Goal: Navigation & Orientation: Find specific page/section

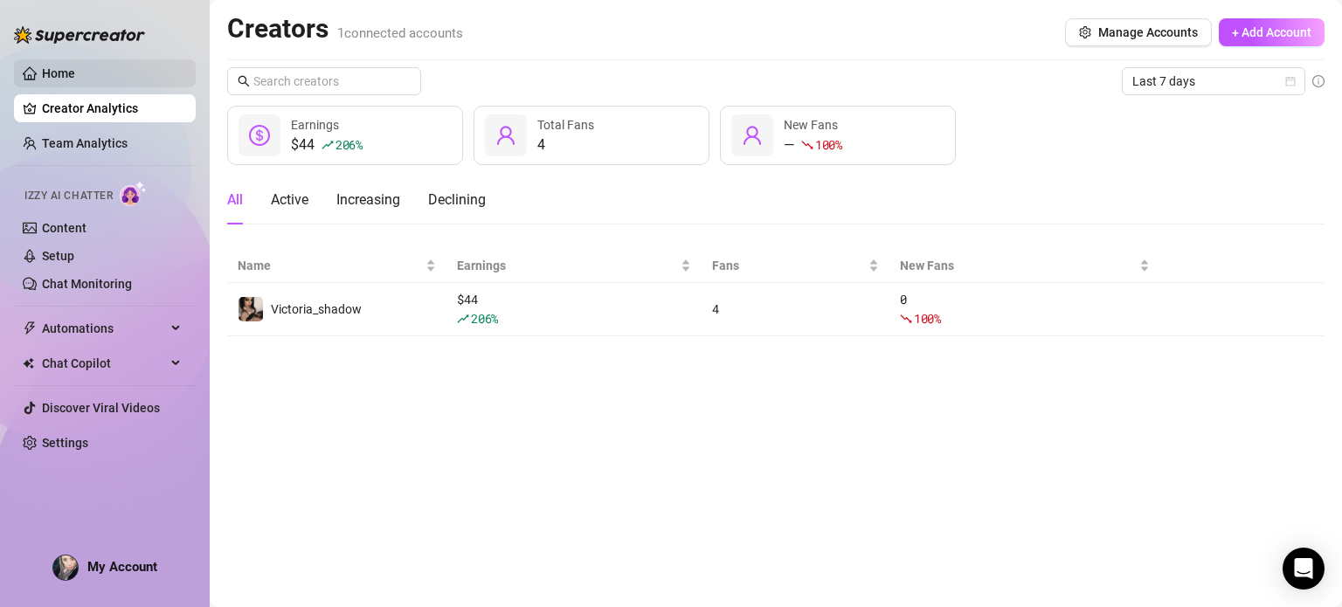
click at [75, 72] on link "Home" at bounding box center [58, 73] width 33 height 14
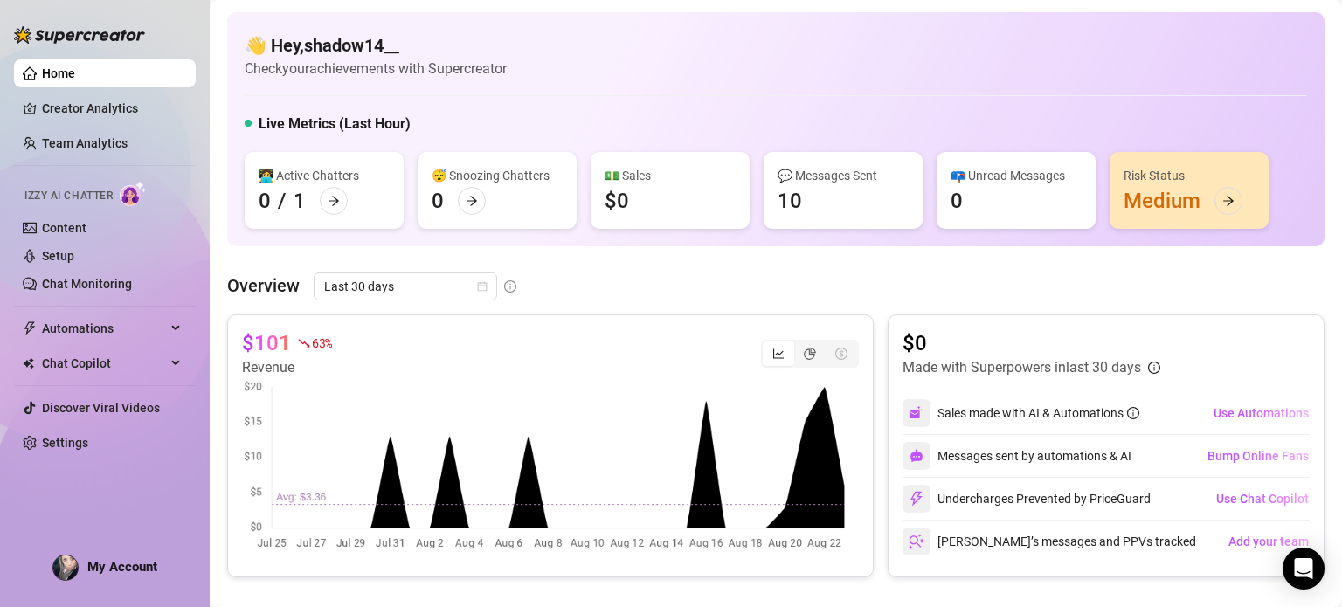
click at [75, 71] on link "Home" at bounding box center [58, 73] width 33 height 14
